Goal: Transaction & Acquisition: Purchase product/service

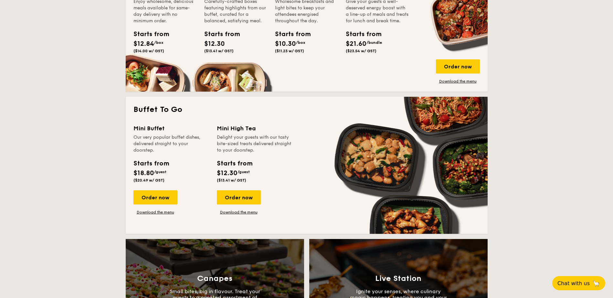
scroll to position [482, 0]
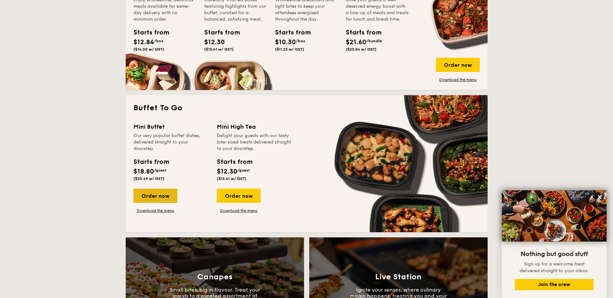
click at [155, 190] on div "Order now" at bounding box center [155, 196] width 44 height 14
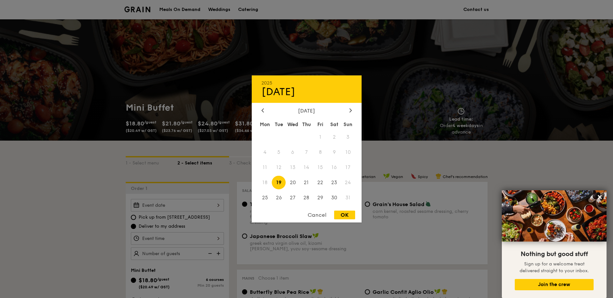
click at [180, 211] on div "2025 Aug [DATE] Tue Wed Thu Fri Sat Sun 1 2 3 4 5 6 7 8 9 10 11 12 13 14 15 16 …" at bounding box center [177, 205] width 93 height 13
click at [333, 197] on span "30" at bounding box center [334, 198] width 14 height 14
click at [340, 212] on div "OK" at bounding box center [344, 215] width 21 height 9
type input "[DATE]"
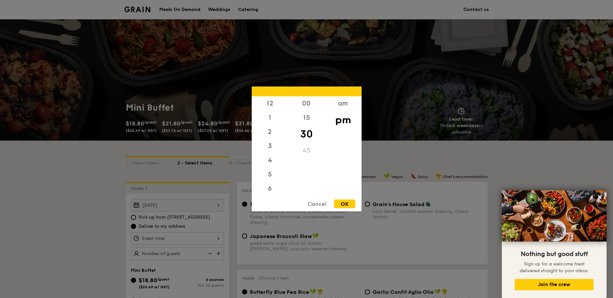
click at [168, 239] on div "12 1 2 3 4 5 6 7 8 9 10 11 00 15 30 45 am pm Cancel OK" at bounding box center [177, 238] width 93 height 13
click at [270, 148] on div "5" at bounding box center [270, 148] width 36 height 19
click at [341, 202] on div "OK" at bounding box center [344, 204] width 21 height 9
type input "5:30PM"
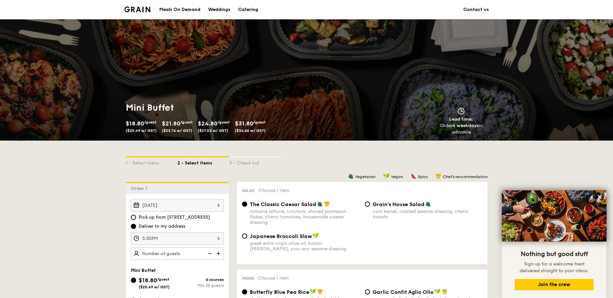
click at [217, 252] on img at bounding box center [219, 254] width 10 height 12
click at [210, 253] on img at bounding box center [209, 254] width 10 height 12
type input "20 guests"
click at [210, 253] on img at bounding box center [209, 254] width 10 height 12
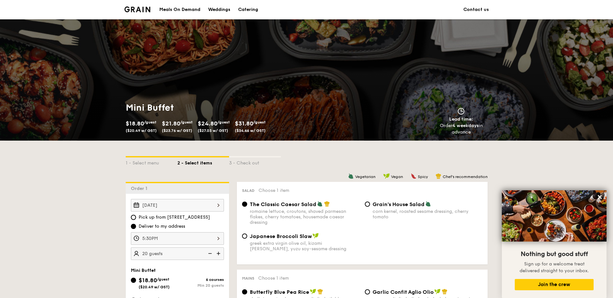
scroll to position [90, 0]
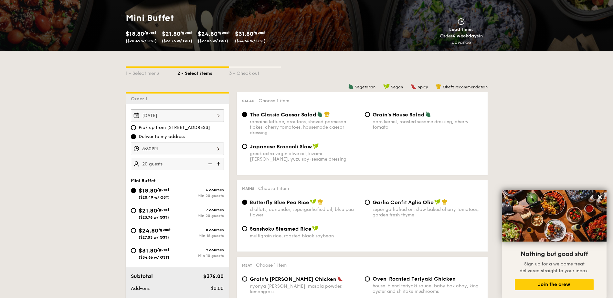
click at [155, 261] on div "$31.80 /guest ($34.66 w/ GST) 9 courses Min 10 guests" at bounding box center [177, 254] width 98 height 17
click at [153, 252] on span "$31.80" at bounding box center [148, 250] width 18 height 7
click at [136, 252] on input "$31.80 /guest ($34.66 w/ GST) 9 courses Min 10 guests" at bounding box center [133, 250] width 5 height 5
radio input "true"
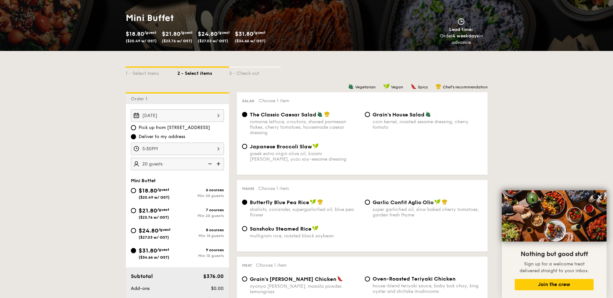
radio input "true"
radio input "false"
radio input "true"
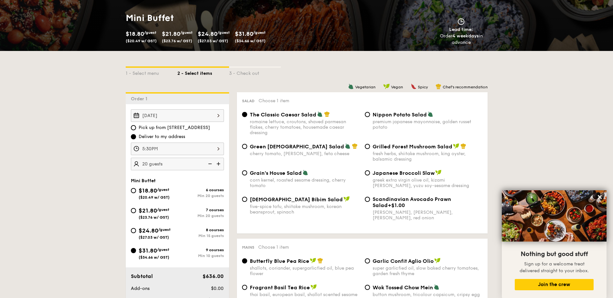
click at [210, 163] on img at bounding box center [209, 164] width 10 height 12
type input "15 guests"
click at [399, 156] on div "fresh herbs, shiitake mushroom, king oyster, balsamic dressing" at bounding box center [427, 156] width 110 height 11
click at [370, 149] on input "Grilled Forest Mushroom Salad fresh herbs, shiitake mushroom, king oyster, bals…" at bounding box center [367, 146] width 5 height 5
radio input "true"
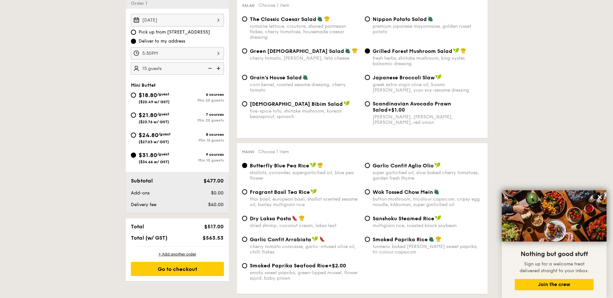
scroll to position [186, 0]
click at [384, 172] on div "super garlicfied oil, slow baked cherry tomatoes, garden fresh thyme" at bounding box center [427, 175] width 110 height 11
click at [370, 168] on input "Garlic Confit Aglio Olio super garlicfied oil, slow baked cherry tomatoes, gard…" at bounding box center [367, 164] width 5 height 5
radio input "true"
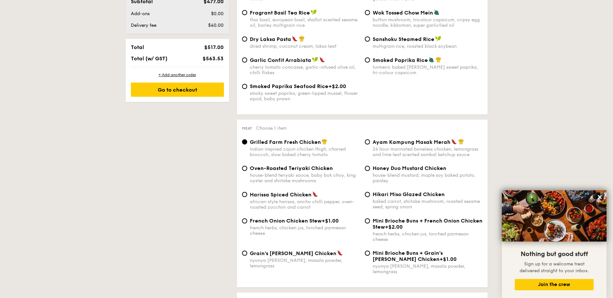
scroll to position [365, 0]
click at [412, 199] on div "baked carrot, shiitake mushroom, roasted sesame seed, spring onion" at bounding box center [427, 204] width 110 height 11
click at [370, 197] on input "Hikari Miso Glazed Chicken baked carrot, shiitake mushroom, roasted sesame seed…" at bounding box center [367, 194] width 5 height 5
radio input "true"
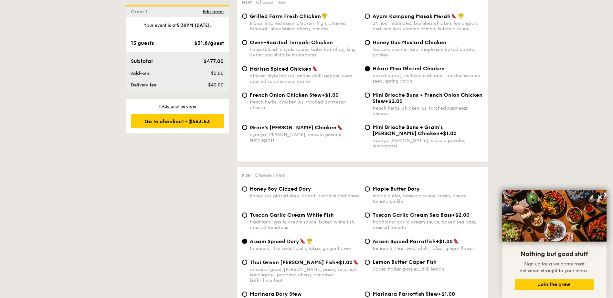
scroll to position [491, 0]
click at [308, 212] on span "Tuscan Garlic Cream White Fish" at bounding box center [292, 215] width 84 height 6
click at [247, 212] on input "Tuscan Garlic Cream White Fish traditional garlic cream sauce, baked white fish…" at bounding box center [244, 214] width 5 height 5
radio input "true"
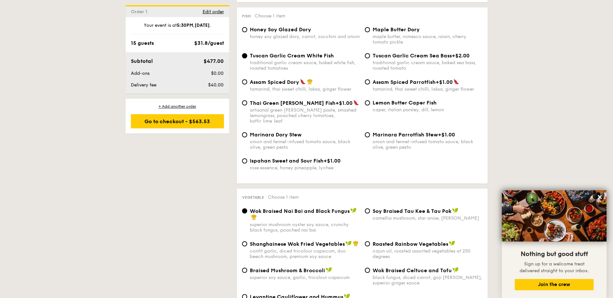
scroll to position [654, 0]
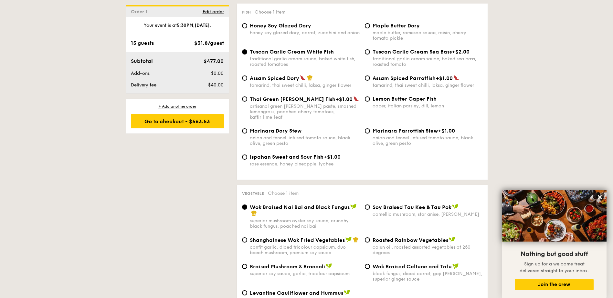
click at [288, 263] on div "Braised Mushroom & Broccoli superior soy sauce, garlic, tricolour capsicum" at bounding box center [305, 269] width 110 height 13
click at [247, 264] on input "Braised Mushroom & Broccoli superior soy sauce, garlic, tricolour capsicum" at bounding box center [244, 266] width 5 height 5
radio input "true"
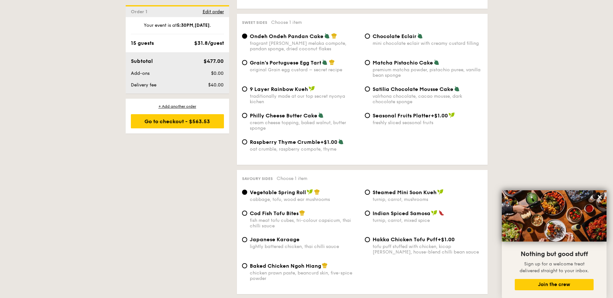
scroll to position [967, 0]
click at [307, 218] on div "fish meat tofu cubes, tri-colour capsicum, thai chilli sauce" at bounding box center [305, 223] width 110 height 11
click at [247, 211] on input "Cod Fish Tofu Bites fish meat tofu cubes, tri-colour capsicum, thai chilli sauce" at bounding box center [244, 213] width 5 height 5
radio input "true"
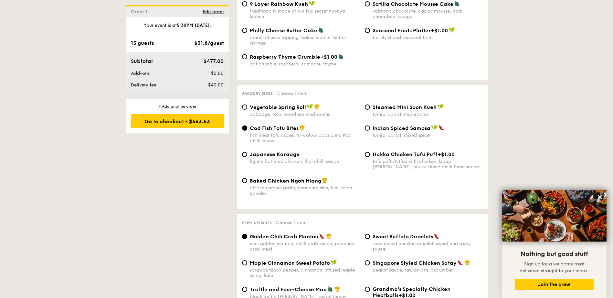
scroll to position [1102, 0]
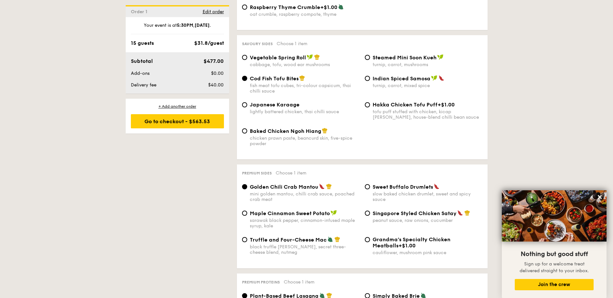
click at [407, 218] on div "peanut sauce, raw onions, cucumber" at bounding box center [427, 220] width 110 height 5
click at [370, 211] on input "Singapore Styled Chicken Satay peanut sauce, raw onions, cucumber" at bounding box center [367, 213] width 5 height 5
radio input "true"
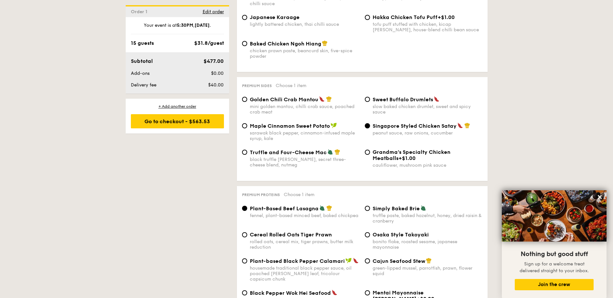
scroll to position [1191, 0]
click at [389, 289] on span "Mentai Mayonnaise [PERSON_NAME]" at bounding box center [397, 295] width 51 height 12
click at [370, 290] on input "Mentai Mayonnaise Aburi Salmon +$2.00 mentai masago, spinach, sesame seed" at bounding box center [367, 292] width 5 height 5
radio input "true"
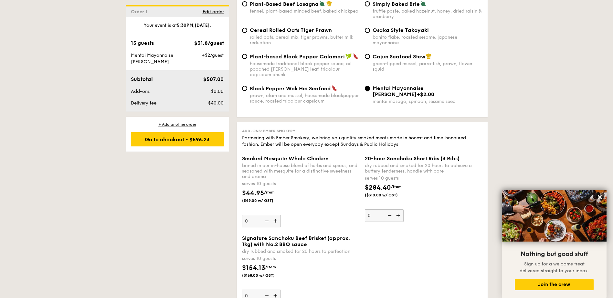
scroll to position [1395, 0]
click at [274, 290] on img at bounding box center [276, 296] width 10 height 12
click at [274, 290] on input "0" at bounding box center [261, 296] width 39 height 13
type input "1"
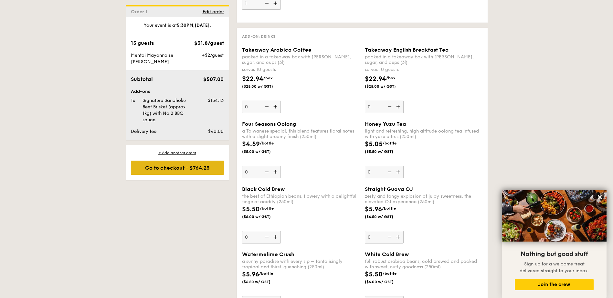
scroll to position [1687, 0]
click at [177, 170] on div "Go to checkout - $764.23" at bounding box center [177, 168] width 93 height 14
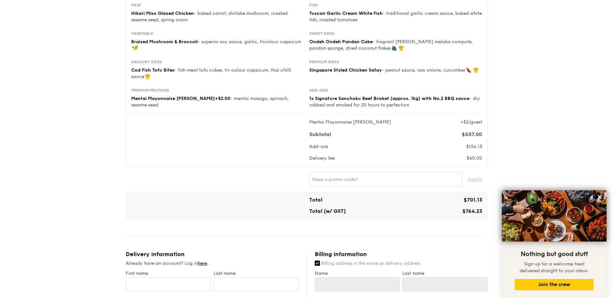
scroll to position [159, 0]
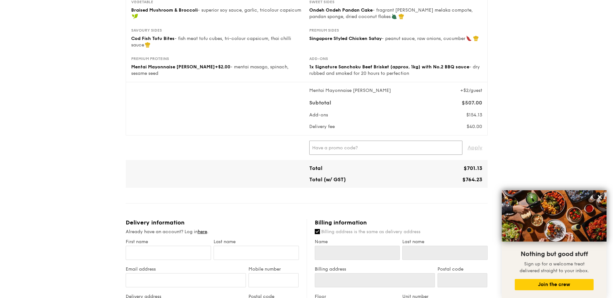
click at [421, 144] on input "text" at bounding box center [385, 148] width 153 height 14
paste input "FIRSTMEALANN"
type input "FIRSTMEALANN"
click at [475, 146] on span "Apply" at bounding box center [474, 148] width 15 height 14
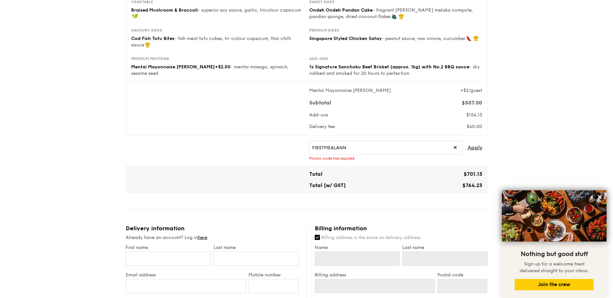
click at [454, 150] on span "✕" at bounding box center [455, 148] width 4 height 14
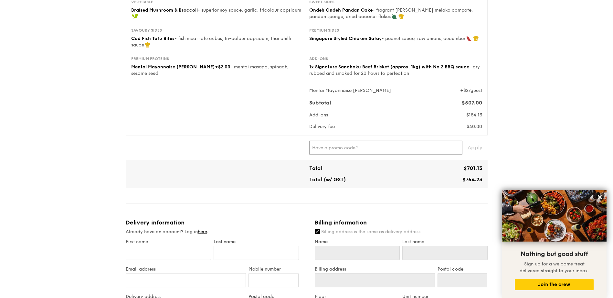
click at [454, 150] on input "text" at bounding box center [385, 148] width 153 height 14
type input "PAYDAY5OFF"
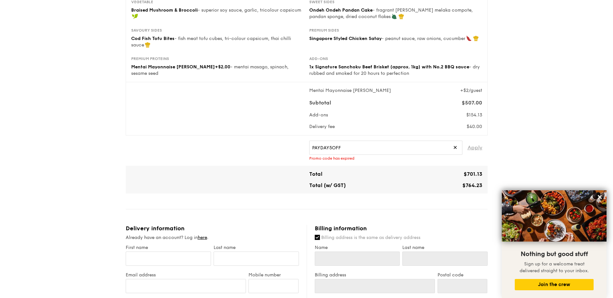
click at [476, 152] on span "Apply" at bounding box center [474, 148] width 15 height 14
click at [454, 150] on span "✕" at bounding box center [455, 148] width 4 height 14
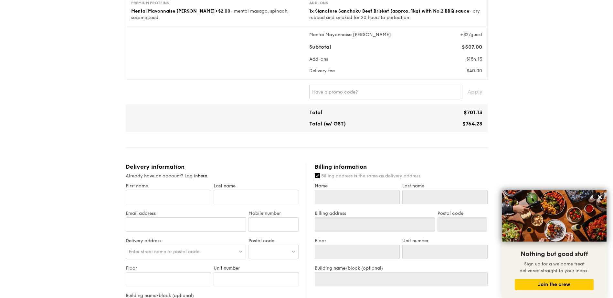
scroll to position [215, 0]
click at [171, 195] on input "First name" at bounding box center [168, 197] width 85 height 14
type input "J"
type input "Jo"
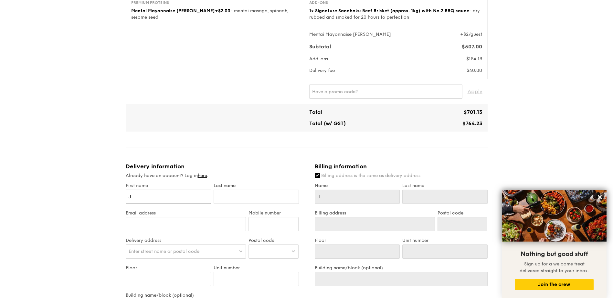
type input "Jo"
type input "[PERSON_NAME]"
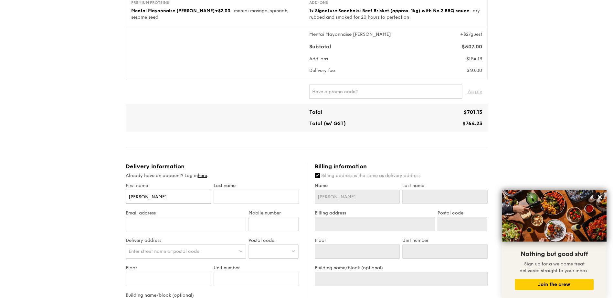
type input "[PERSON_NAME]"
type input "A"
type input "Ang"
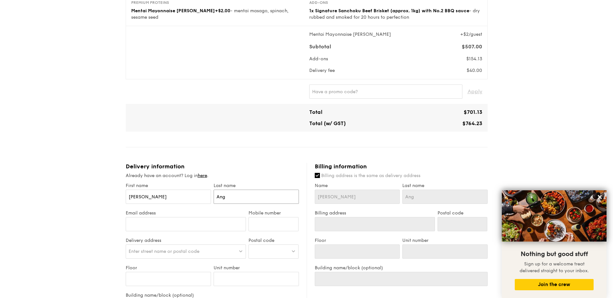
type input "Ang"
type input "[EMAIL_ADDRESS][DOMAIN_NAME]"
type input "96873303"
click at [177, 250] on span "Enter street name or postal code" at bounding box center [164, 251] width 71 height 5
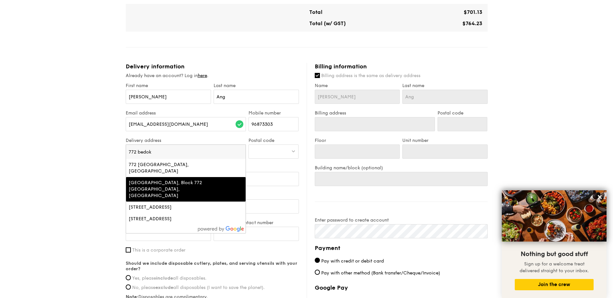
scroll to position [313, 0]
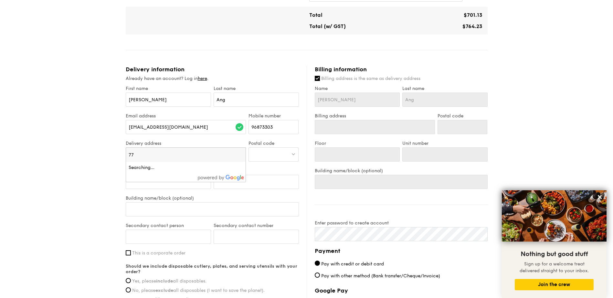
type input "7"
click at [264, 154] on div at bounding box center [273, 155] width 50 height 14
type input "4"
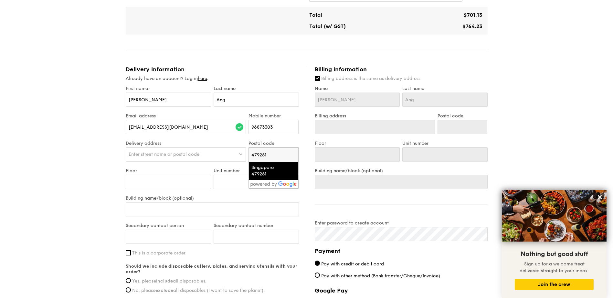
type input "479251"
click at [262, 171] on div "Singapore 479251" at bounding box center [267, 171] width 33 height 13
type input "Singapore 479251"
type input "479251"
click at [241, 154] on img at bounding box center [240, 154] width 5 height 5
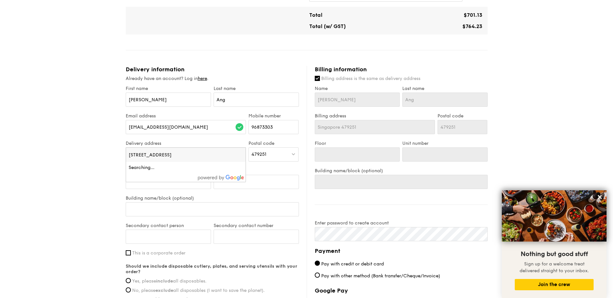
type input "[STREET_ADDRESS]"
click at [73, 195] on div "1 - Select menu 2 - Select items 3 - Check out Mini Buffet $31.80 /guest ($34.6…" at bounding box center [306, 47] width 613 height 721
click at [189, 149] on div at bounding box center [186, 155] width 120 height 14
click at [277, 189] on input "Unit number" at bounding box center [255, 182] width 85 height 14
click at [199, 155] on div at bounding box center [186, 155] width 120 height 14
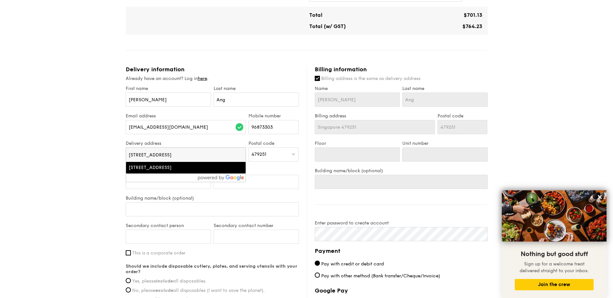
click at [277, 170] on label "Unit number" at bounding box center [255, 170] width 85 height 5
click at [277, 175] on input "Unit number" at bounding box center [255, 182] width 85 height 14
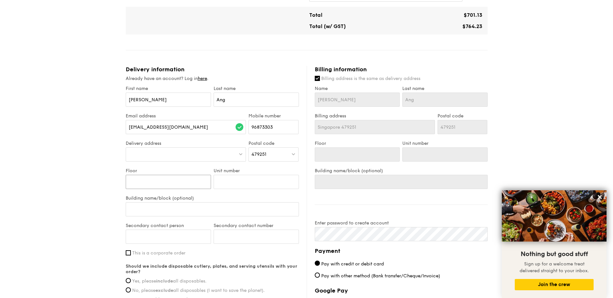
click at [183, 186] on input "Floor" at bounding box center [168, 182] width 85 height 14
type input "0"
type input "09"
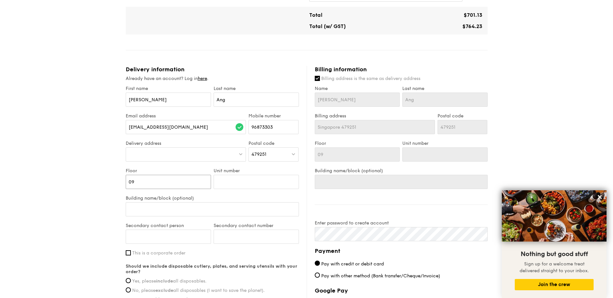
type input "09"
type input "1"
type input "15"
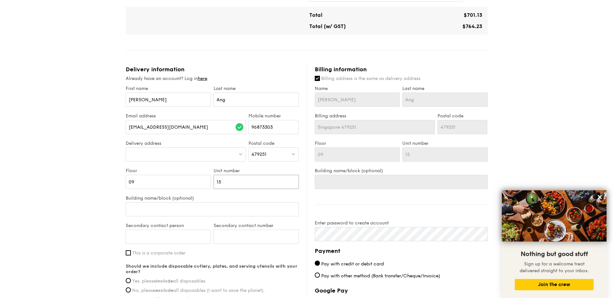
type input "15"
type input "W"
type input "WA"
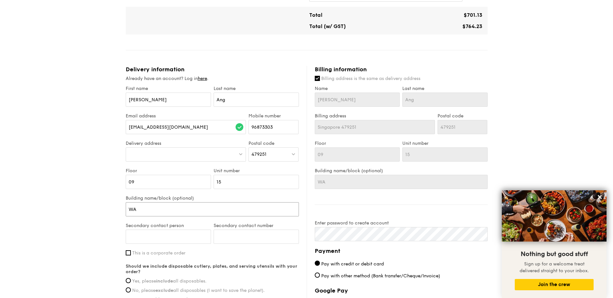
type input "WAt"
type input "WAte"
type input "WAter"
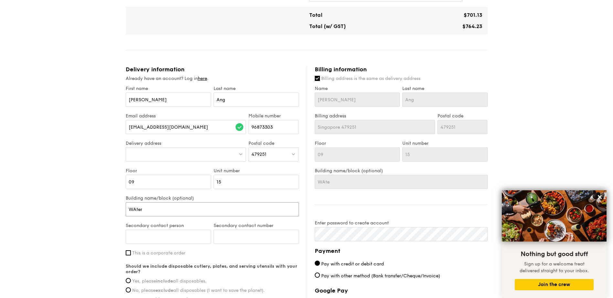
type input "WAter"
type input "WAte"
type input "WAt"
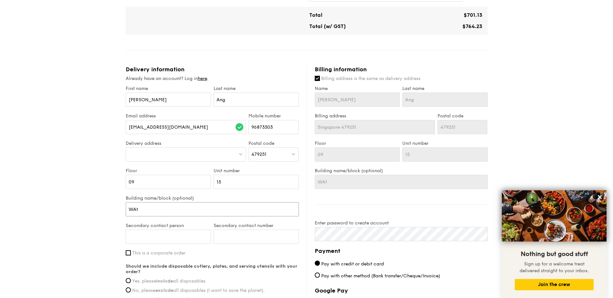
type input "WA"
type input "W"
type input "Wat"
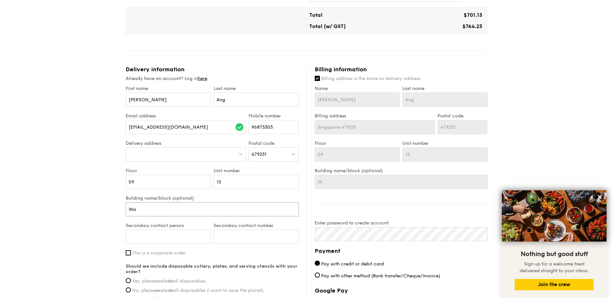
type input "Wat"
type input "Wate"
type input "Water"
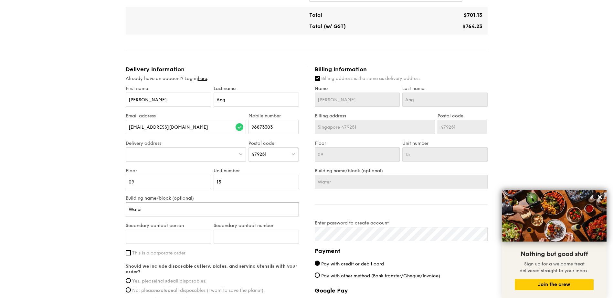
type input "Waterf"
type input "Waterfr"
type input "Waterfron"
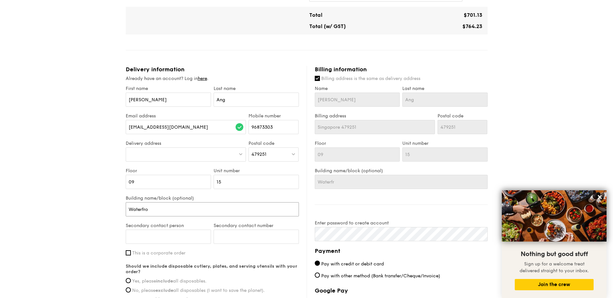
type input "Waterfron"
type input "Waterfront"
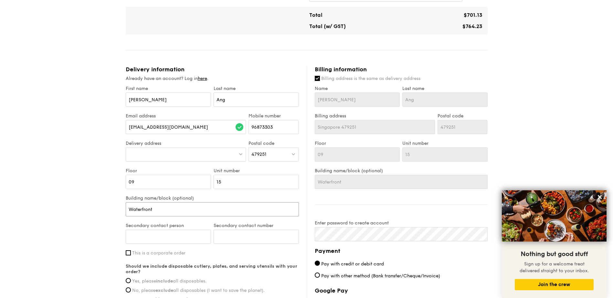
type input "Waterfront K"
type input "Waterfront Ke"
type input "Waterfront Key"
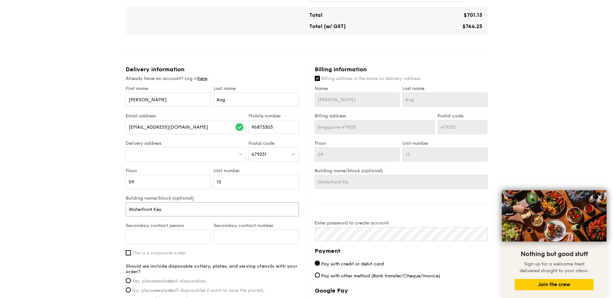
type input "Waterfront Key"
type input "Waterfront Key T"
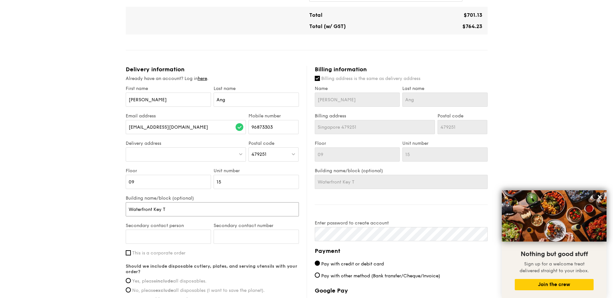
type input "Waterfront Key To"
type input "Waterfront Key [PERSON_NAME]"
type input "[GEOGRAPHIC_DATA]"
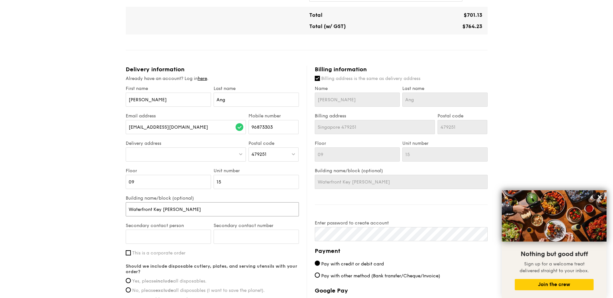
type input "[GEOGRAPHIC_DATA]"
type input "[GEOGRAPHIC_DATA] E"
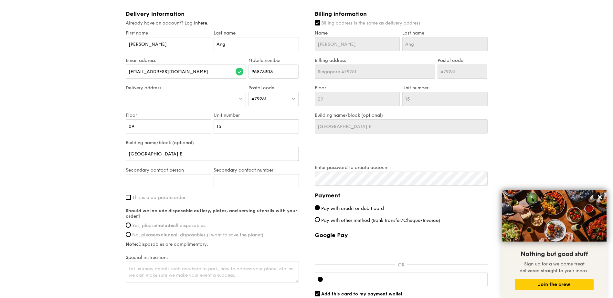
scroll to position [369, 0]
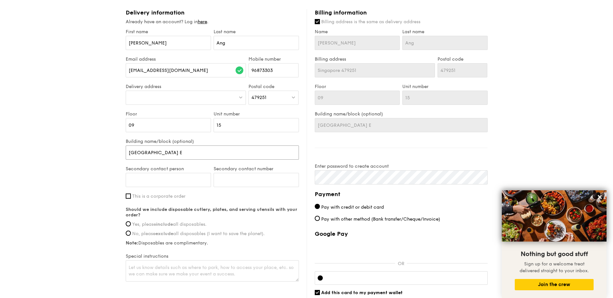
type input "[GEOGRAPHIC_DATA] E"
click at [169, 179] on input "Secondary contact person" at bounding box center [168, 180] width 85 height 14
type input "[PERSON_NAME]"
type input "93885463"
click at [130, 224] on input "Yes, please include all disposables." at bounding box center [128, 224] width 5 height 5
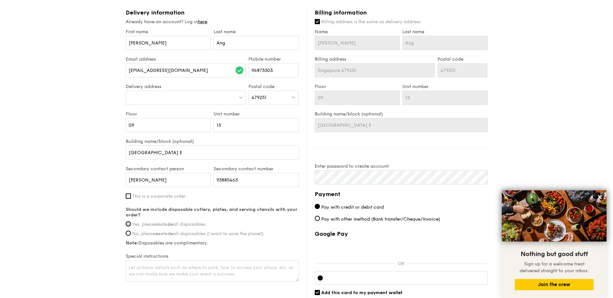
radio input "true"
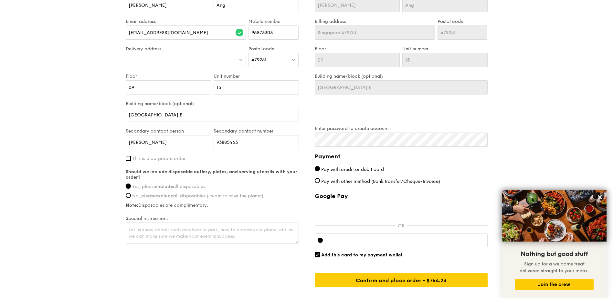
scroll to position [407, 0]
click at [151, 230] on textarea at bounding box center [212, 232] width 173 height 21
type textarea "772 [GEOGRAPHIC_DATA] Deliver to Tennis Villa 2 (Level 1)"
click at [182, 59] on div at bounding box center [186, 60] width 120 height 14
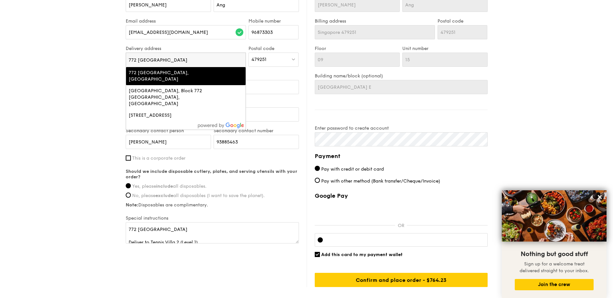
click at [188, 56] on input "772 [GEOGRAPHIC_DATA]" at bounding box center [186, 60] width 120 height 14
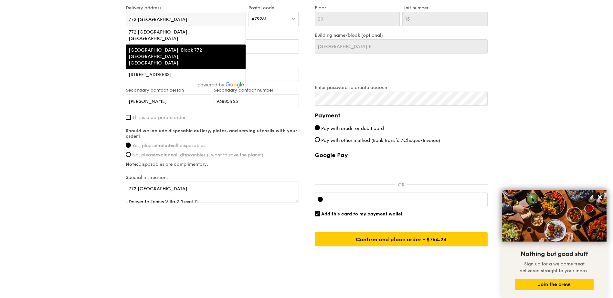
scroll to position [325, 0]
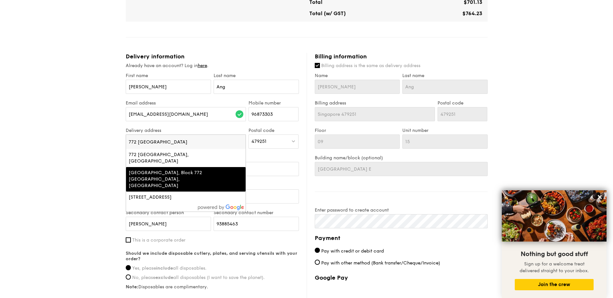
type input "772 [GEOGRAPHIC_DATA]"
click at [97, 146] on div "1 - Select menu 2 - Select items 3 - Check out Mini Buffet $31.80 /guest ($34.6…" at bounding box center [306, 35] width 613 height 721
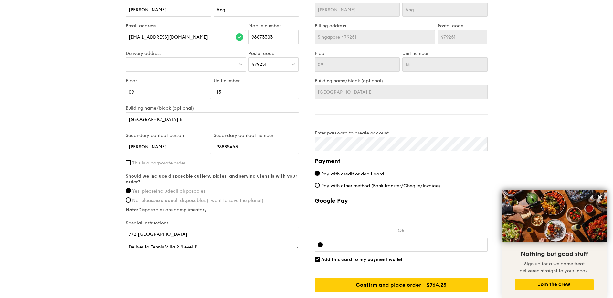
scroll to position [448, 0]
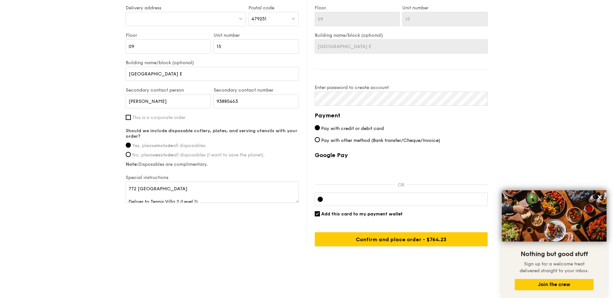
click at [390, 196] on div at bounding box center [400, 200] width 173 height 14
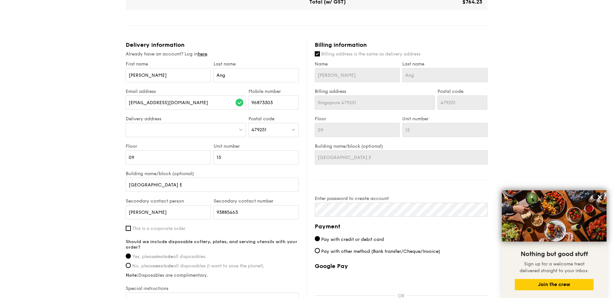
scroll to position [335, 0]
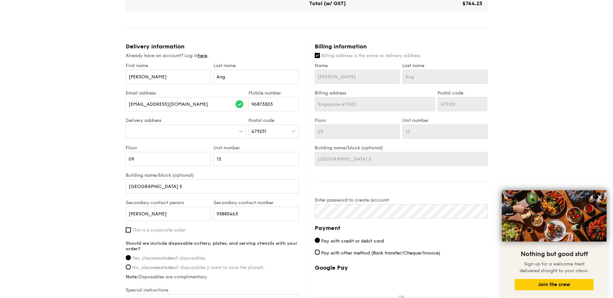
click at [207, 131] on div at bounding box center [186, 132] width 120 height 14
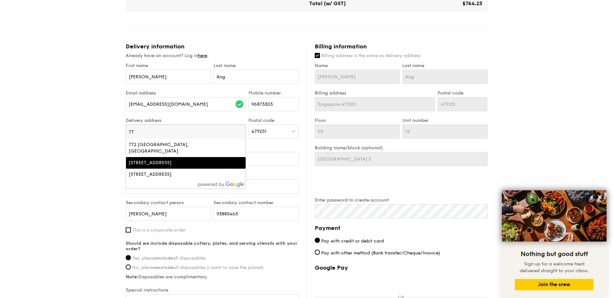
type input "7"
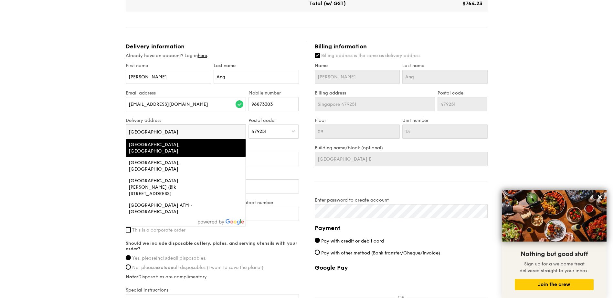
type input "[GEOGRAPHIC_DATA]"
click at [194, 150] on div "[GEOGRAPHIC_DATA], [GEOGRAPHIC_DATA]" at bounding box center [172, 148] width 86 height 13
type input "Blk [STREET_ADDRESS]"
type input "470116"
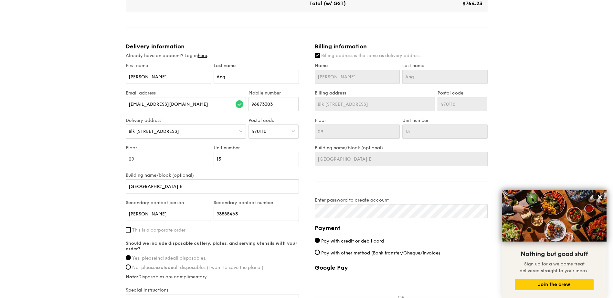
click at [138, 130] on span "Blk [STREET_ADDRESS]" at bounding box center [154, 131] width 50 height 5
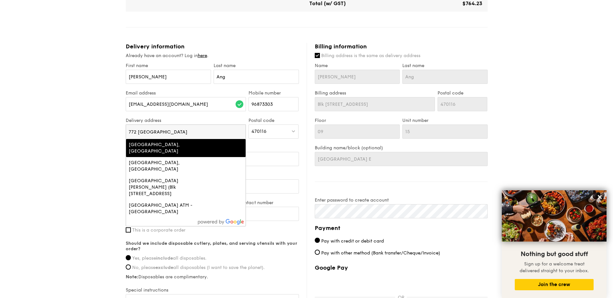
type input "772 [GEOGRAPHIC_DATA]"
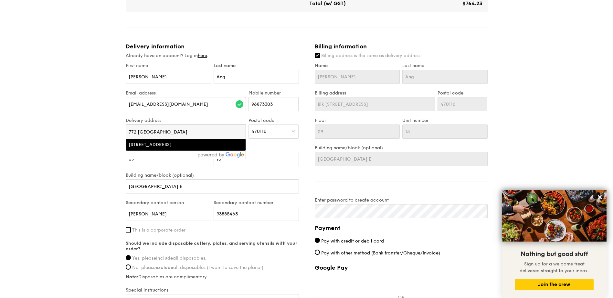
click at [284, 137] on div "470116" at bounding box center [273, 132] width 50 height 14
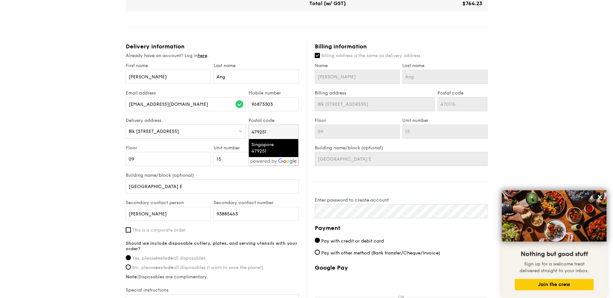
click at [265, 146] on div "Singapore 479251" at bounding box center [267, 148] width 33 height 13
type input "Singapore 479251"
type input "479251"
click at [225, 132] on div at bounding box center [186, 132] width 120 height 14
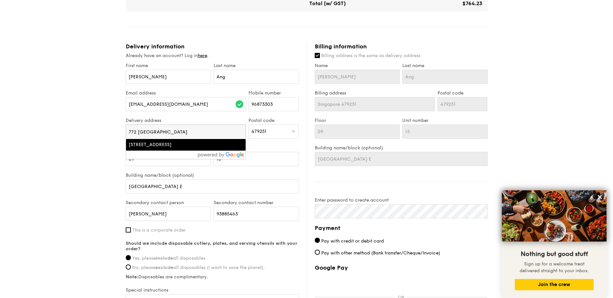
click at [444, 184] on div "Billing information Billing address is the same as delivery address Name [PERSO…" at bounding box center [396, 201] width 181 height 316
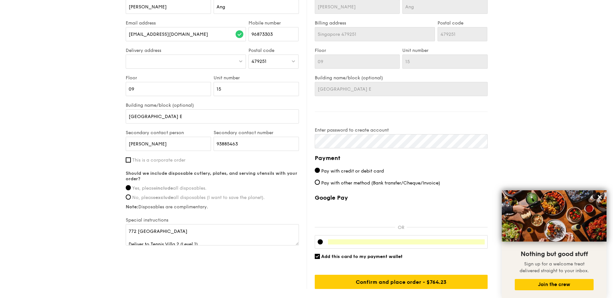
scroll to position [448, 0]
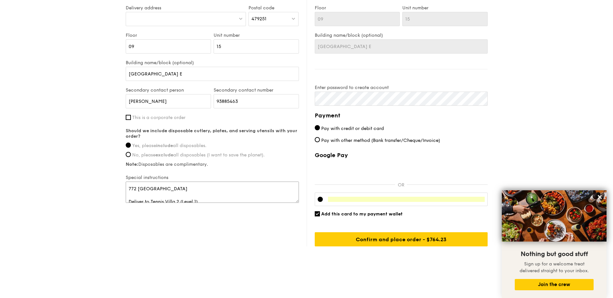
click at [242, 196] on textarea "772 [GEOGRAPHIC_DATA] Deliver to Tennis Villa 2 (Level 1)" at bounding box center [212, 192] width 173 height 21
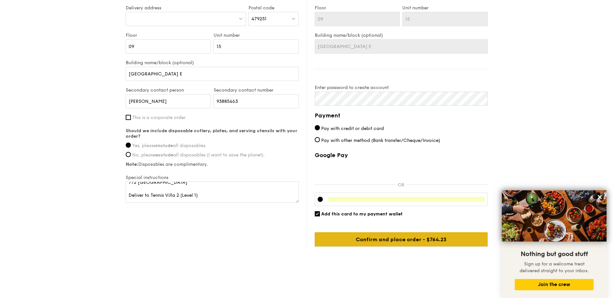
click at [377, 240] on input "Confirm and place order - $764.23" at bounding box center [400, 239] width 173 height 14
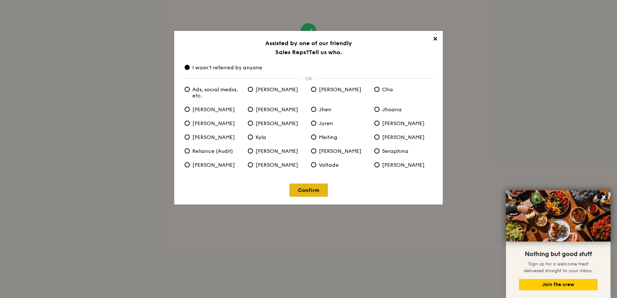
click at [307, 188] on link "Confirm" at bounding box center [309, 190] width 38 height 13
